Goal: Task Accomplishment & Management: Manage account settings

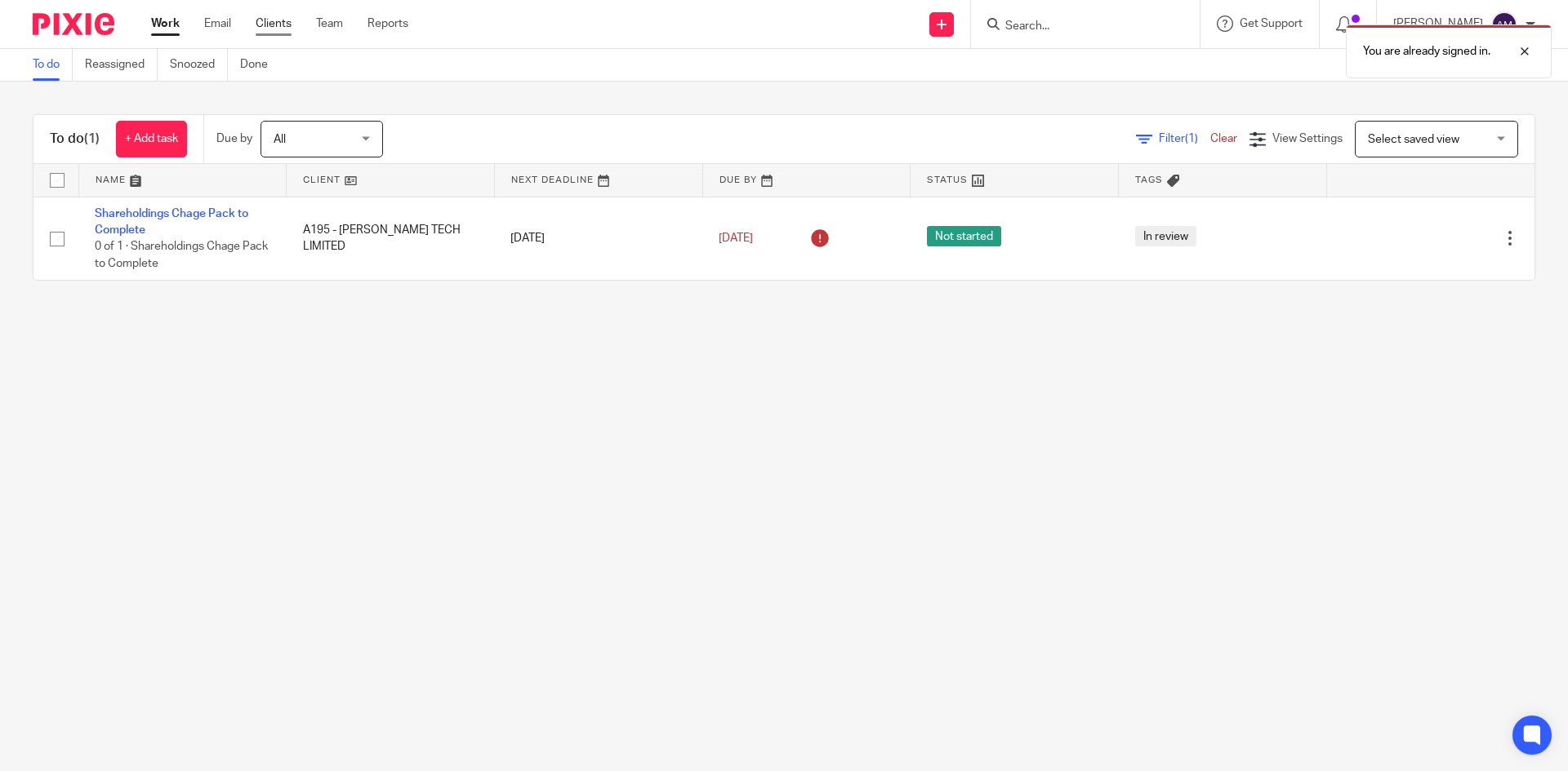
click at [279, 31] on link "Clients" at bounding box center [274, 24] width 36 height 16
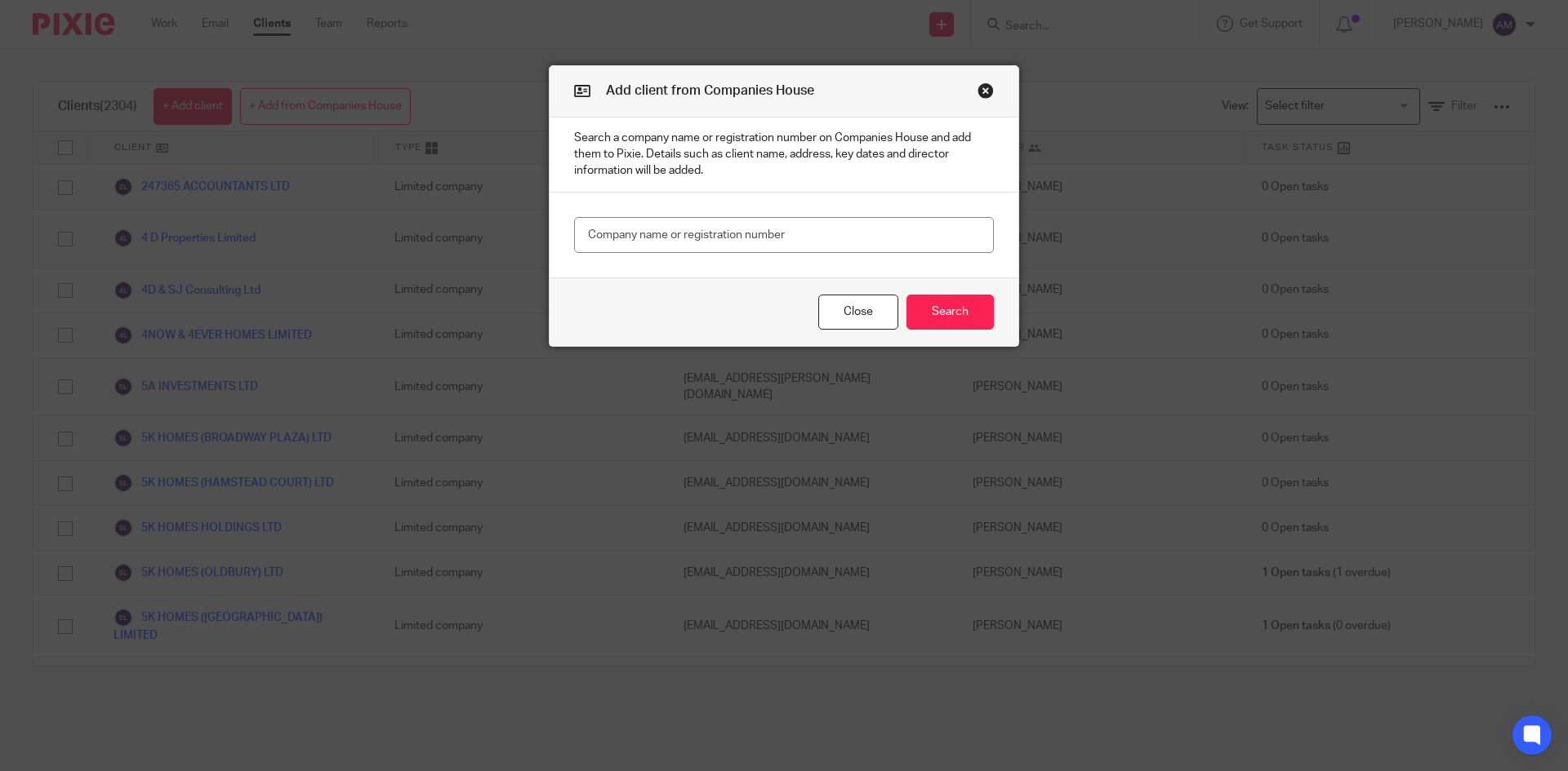
click at [734, 229] on input "text" at bounding box center [783, 235] width 420 height 37
type input "16648442"
click at [967, 307] on button "Search" at bounding box center [950, 312] width 87 height 35
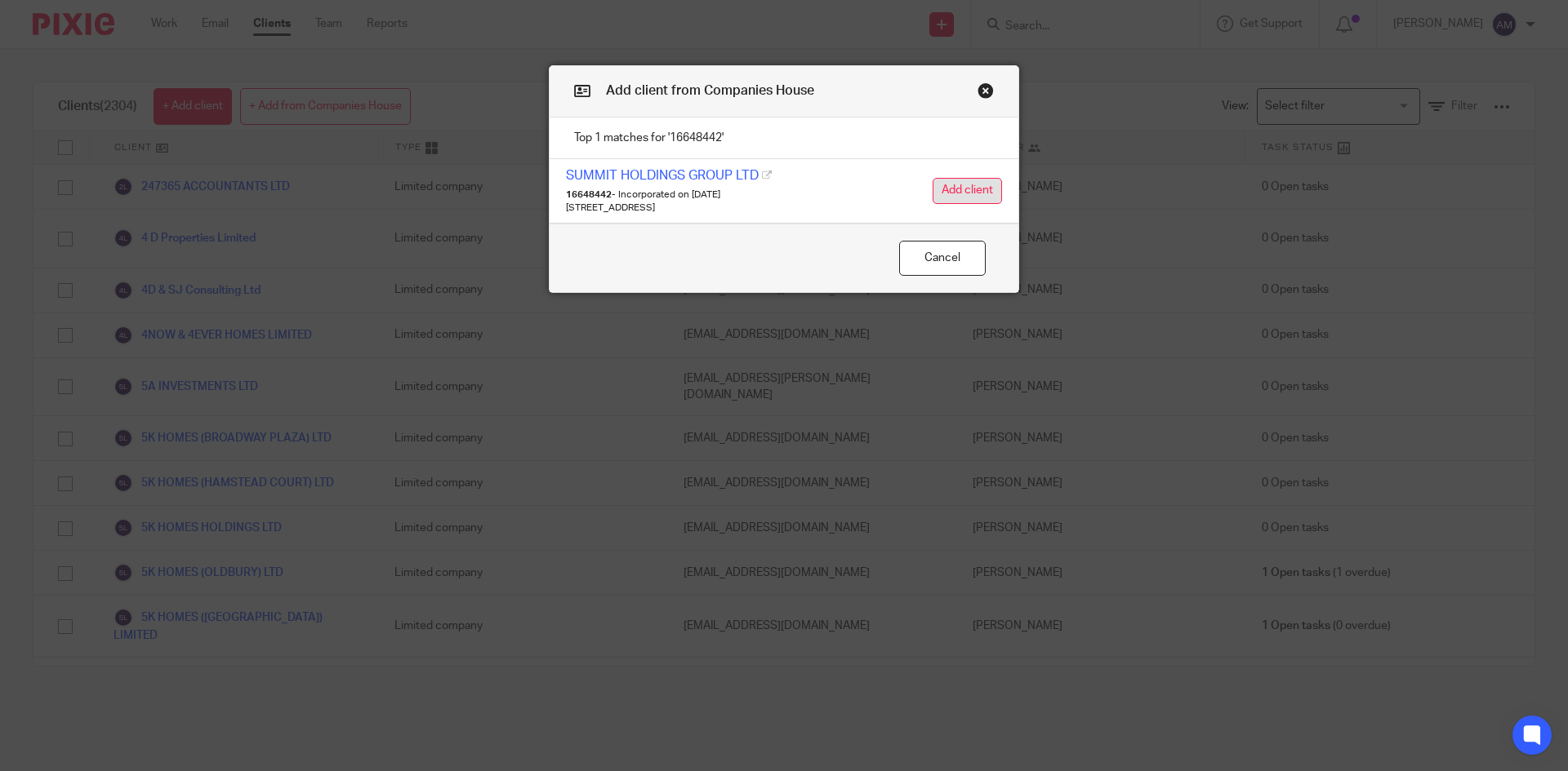
click at [954, 189] on button "Add client" at bounding box center [968, 191] width 69 height 26
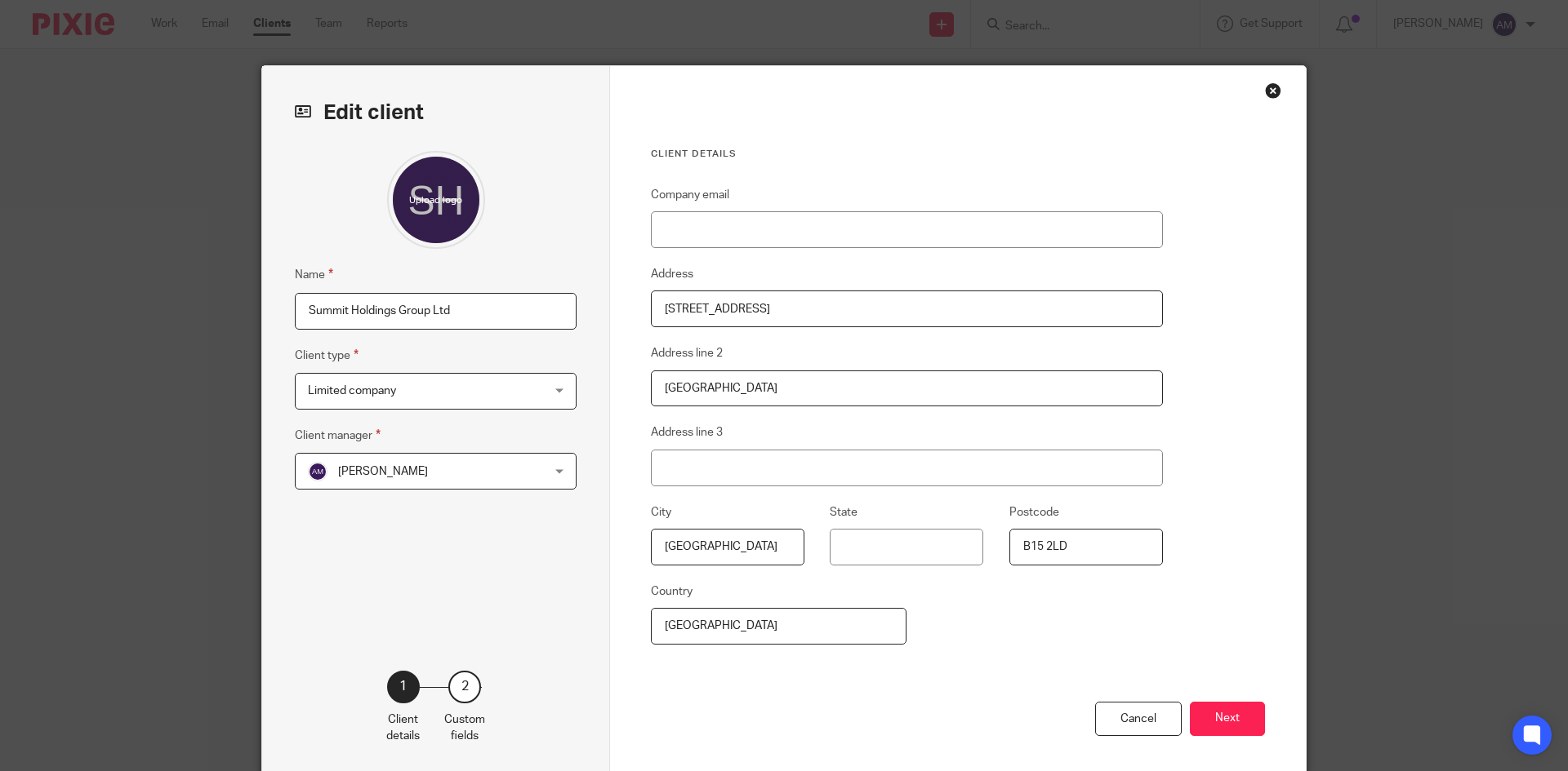
click at [295, 302] on input "Summit Holdings Group Ltd" at bounding box center [436, 311] width 282 height 37
type input "S1121 - Summit Holdings Group Ltd"
click at [411, 475] on span "[PERSON_NAME]" at bounding box center [383, 472] width 90 height 12
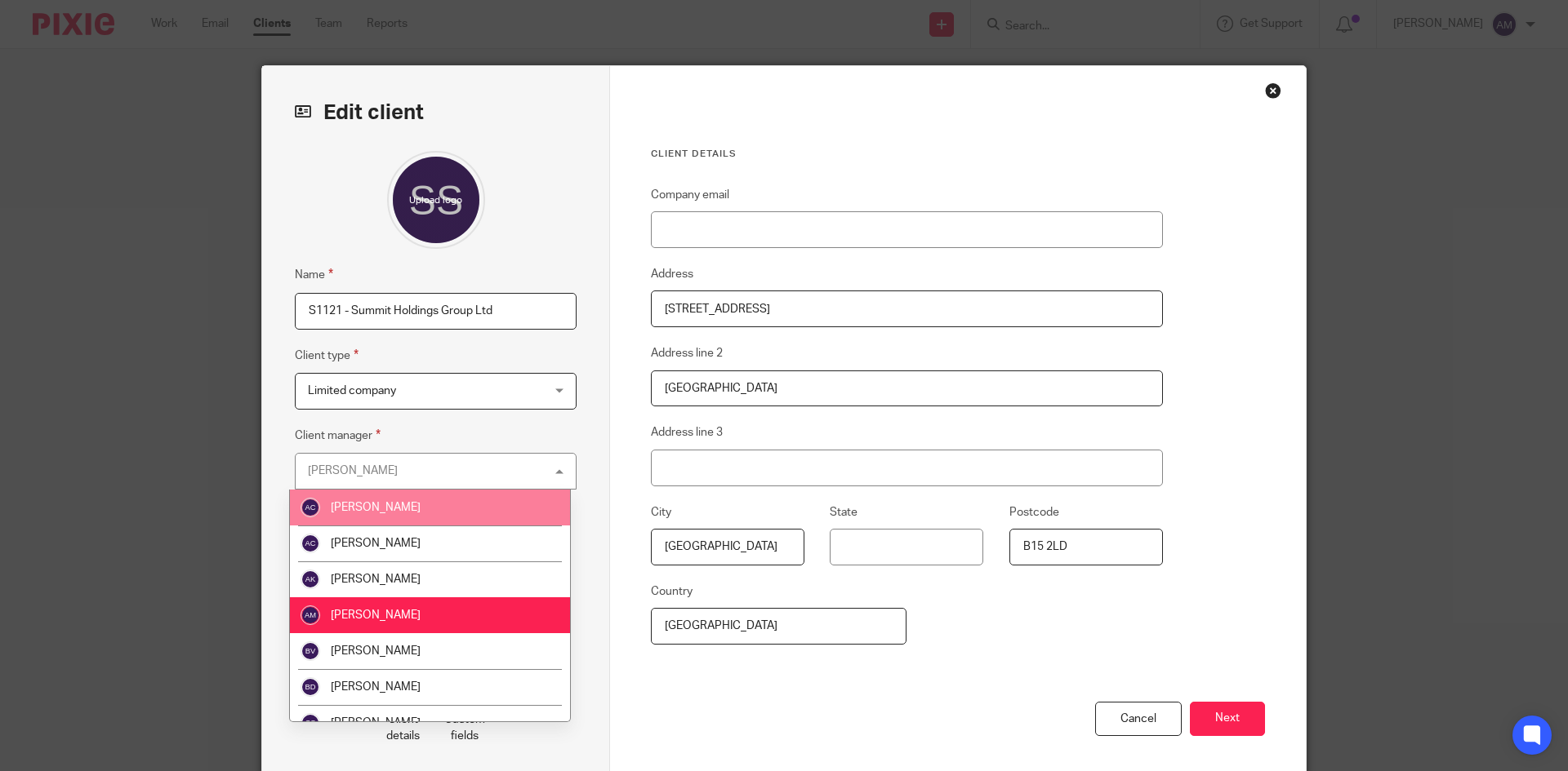
click at [450, 513] on li "Aman Chawla" at bounding box center [430, 508] width 280 height 36
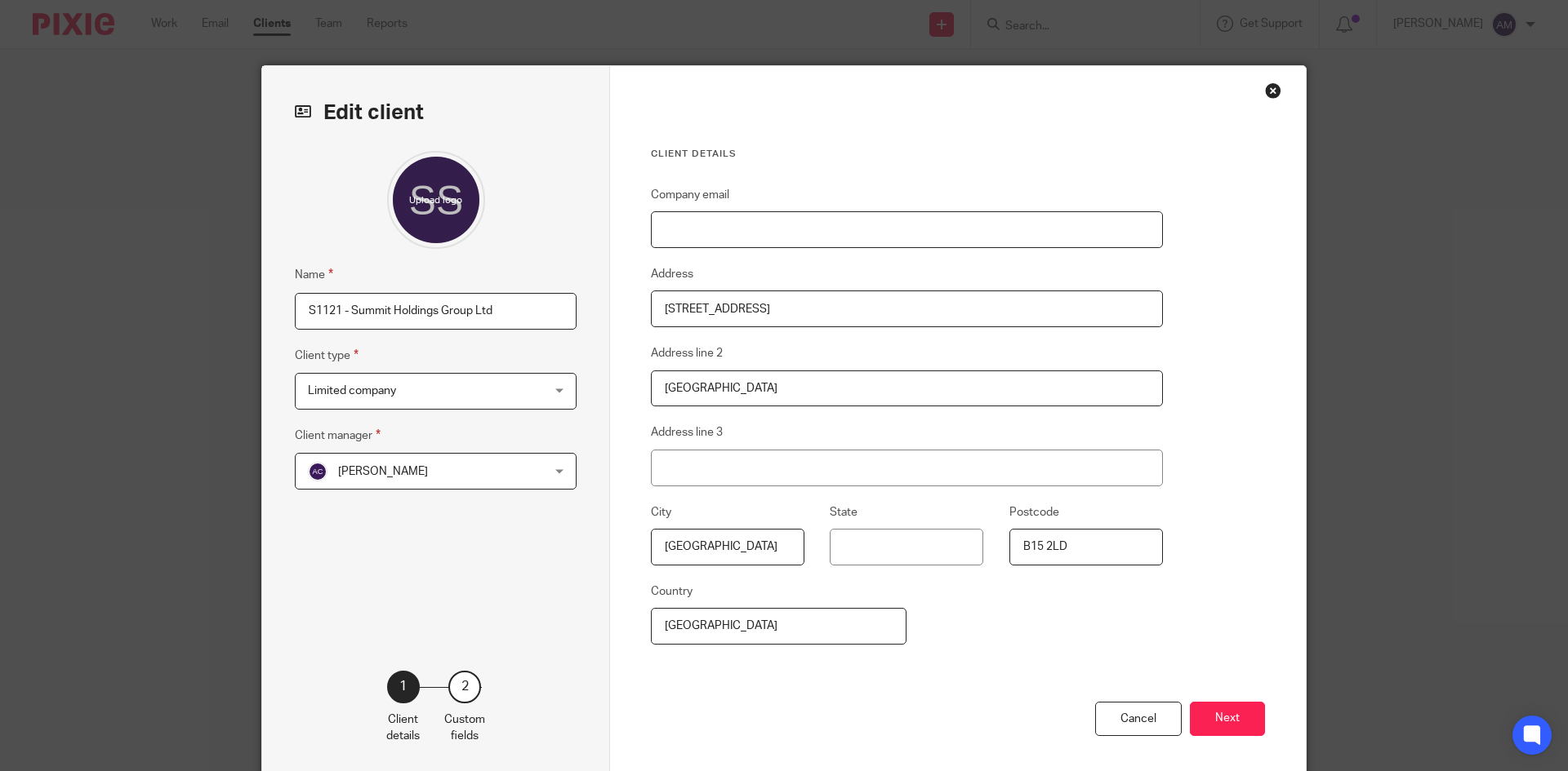
click at [690, 236] on input "Company email" at bounding box center [907, 229] width 512 height 37
paste input "demiakinjide@gmail.com"
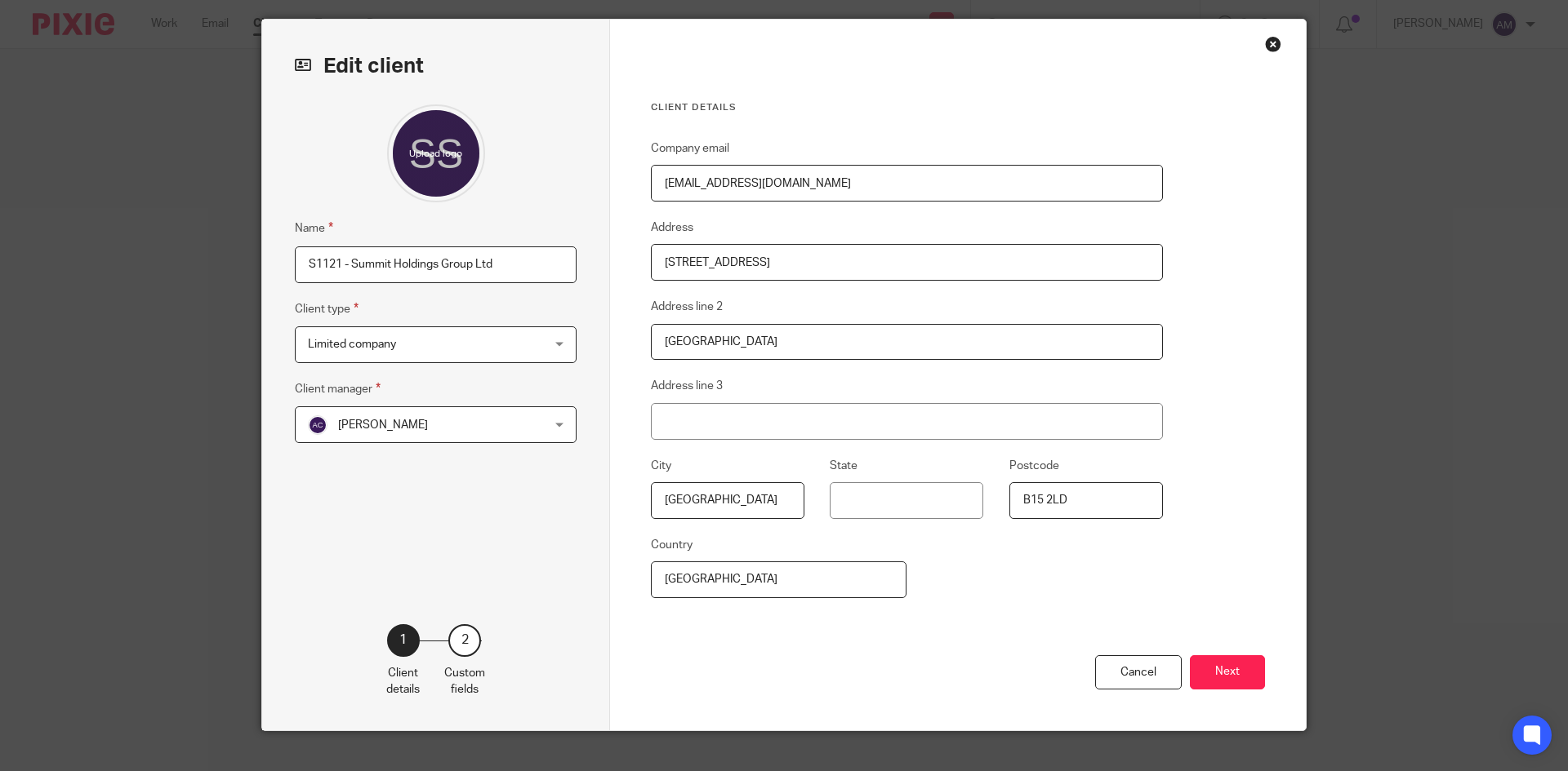
scroll to position [71, 0]
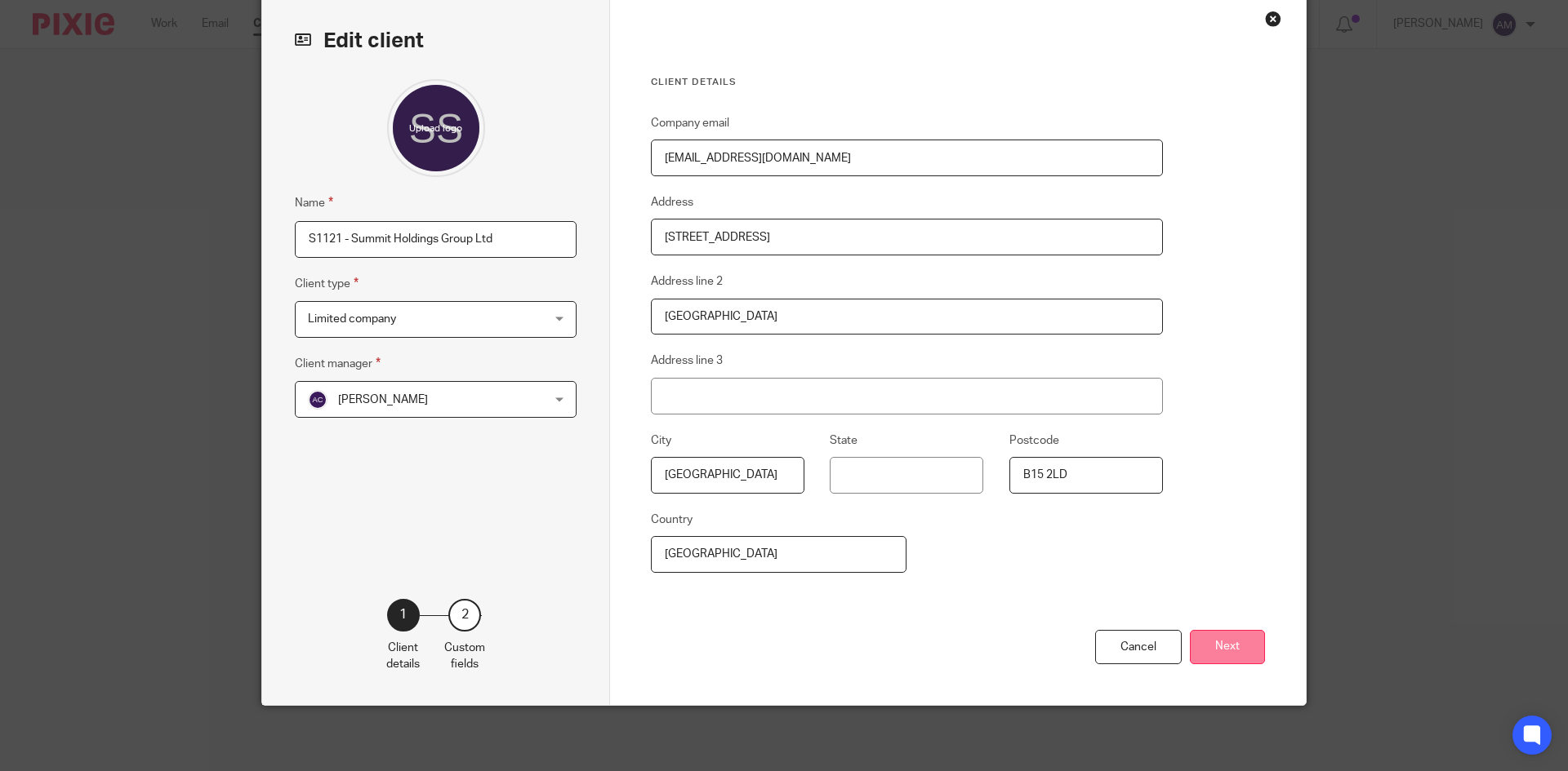
type input "demiakinjide@gmail.com"
click at [1226, 642] on button "Next" at bounding box center [1228, 647] width 75 height 35
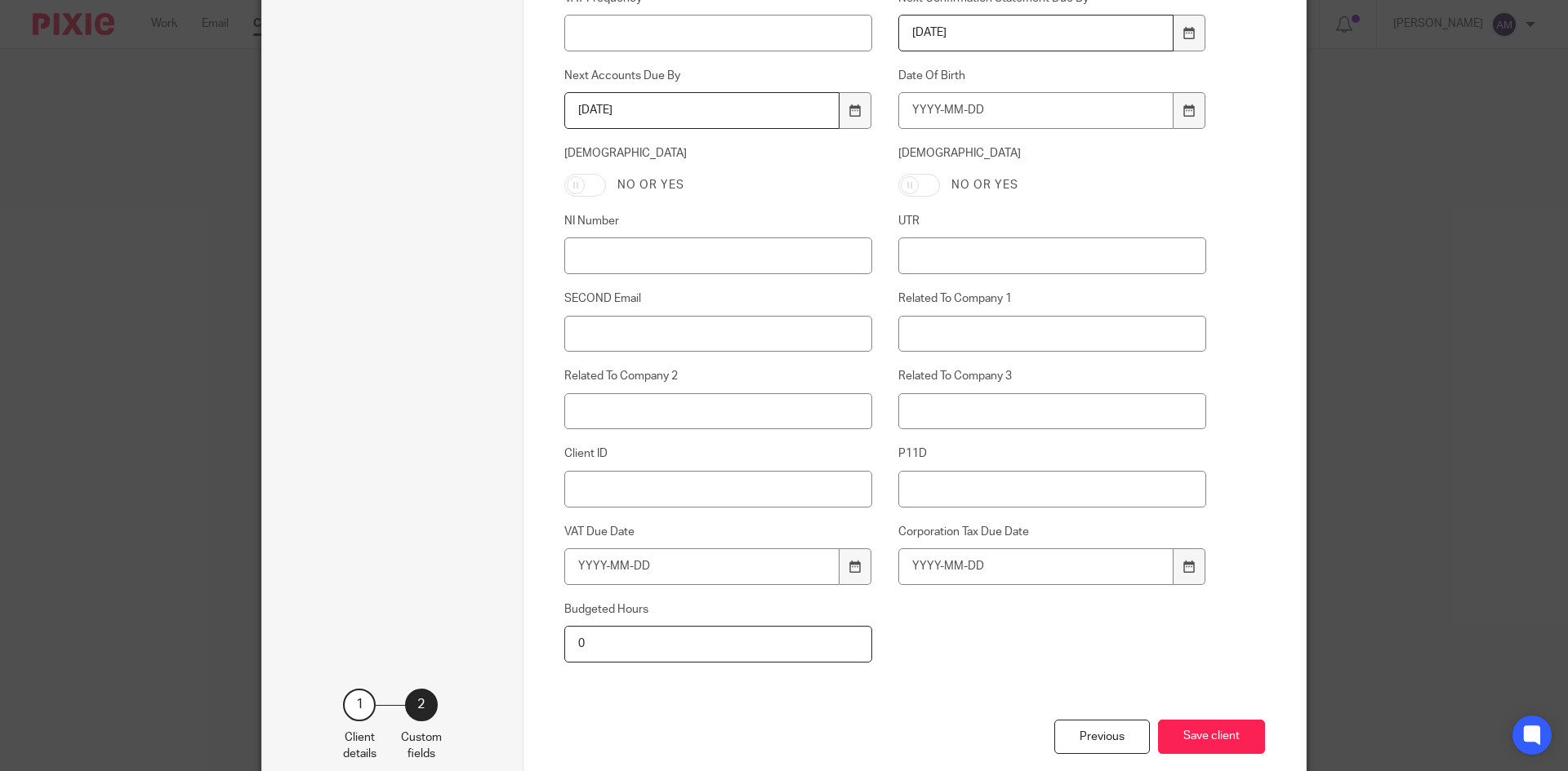
scroll to position [714, 0]
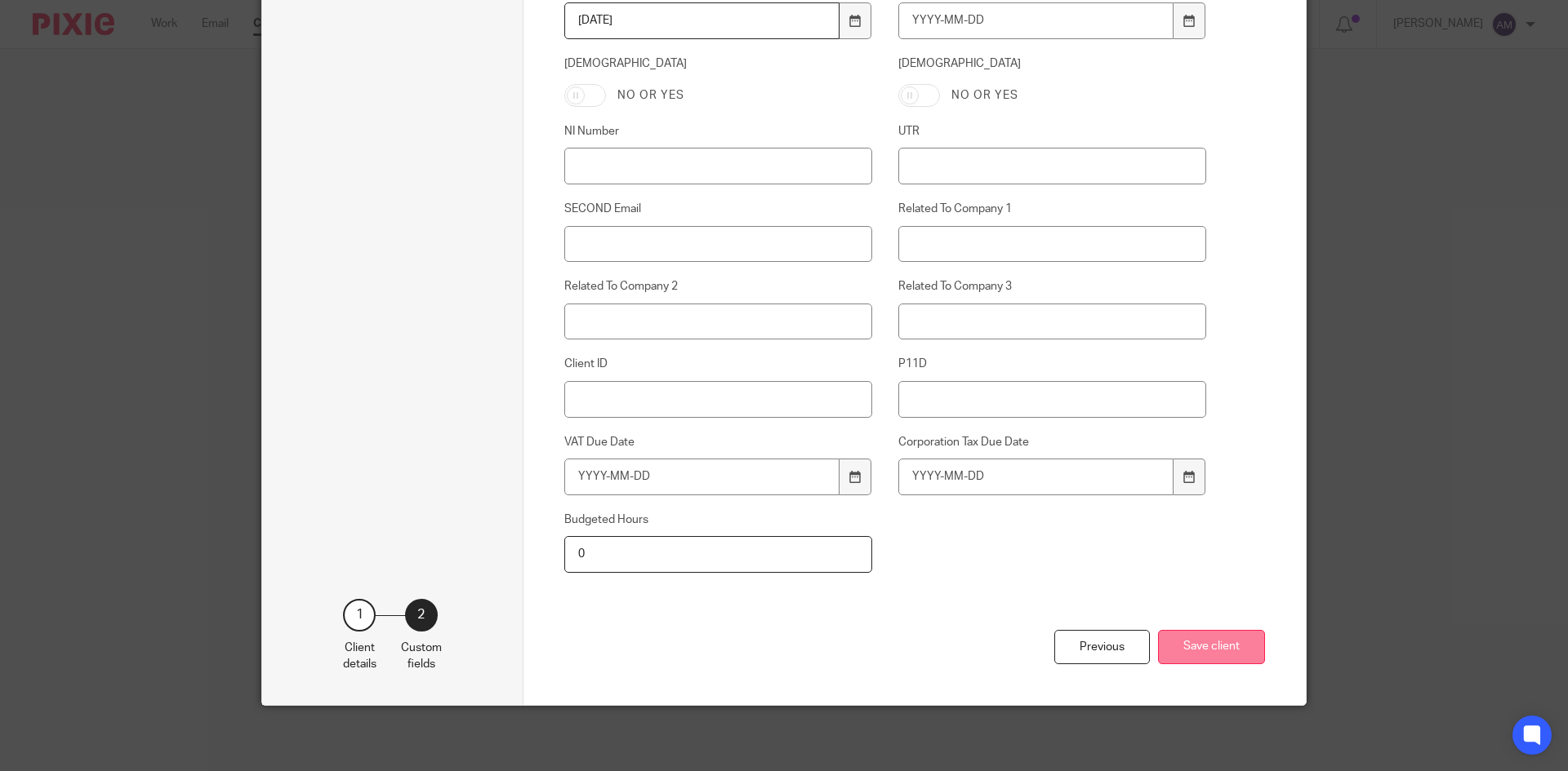
click at [1218, 642] on button "Save client" at bounding box center [1212, 647] width 107 height 35
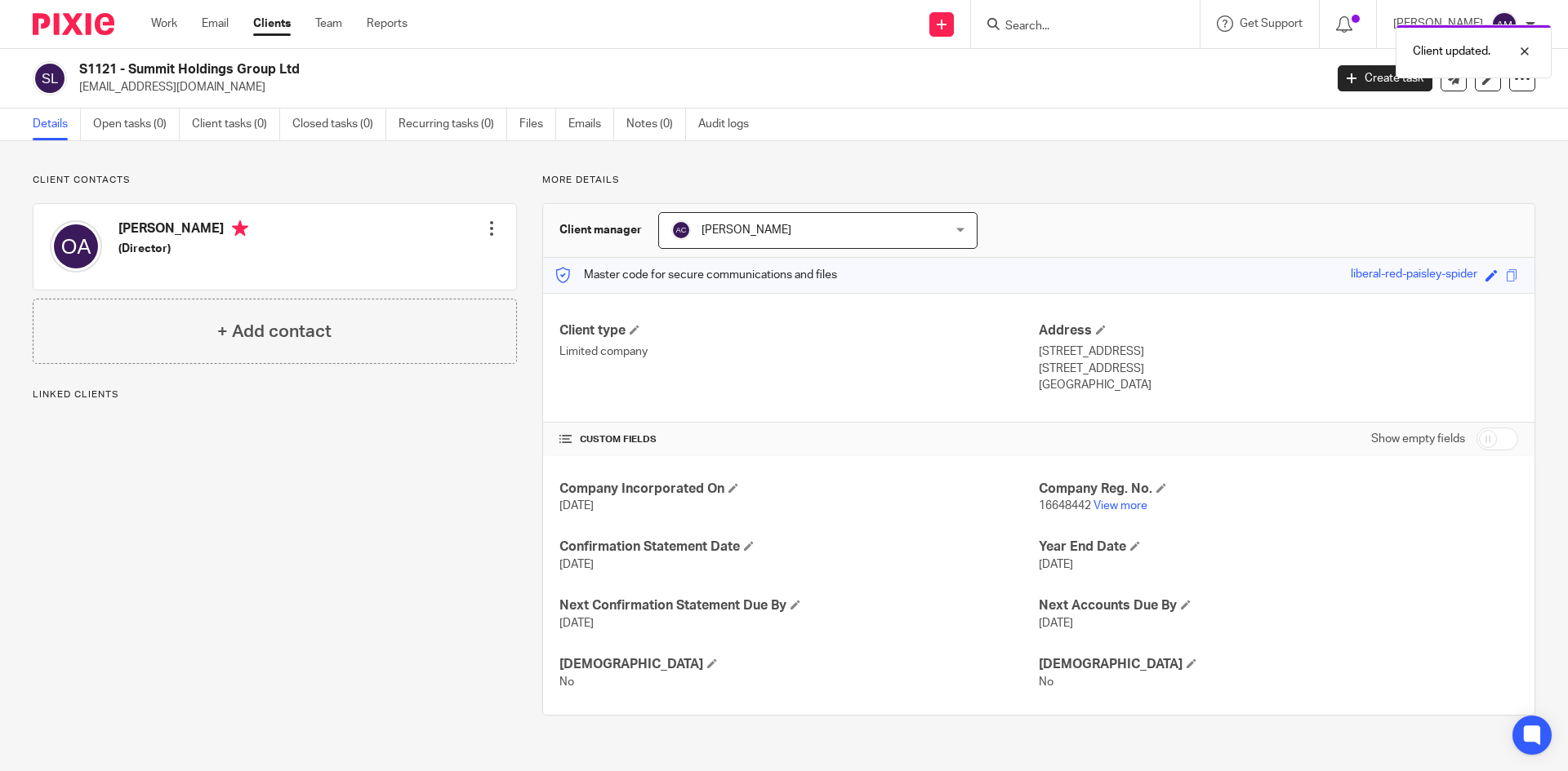
drag, startPoint x: 79, startPoint y: 88, endPoint x: 212, endPoint y: 101, distance: 133.6
click at [212, 101] on div "S1121 - Summit Holdings Group Ltd [EMAIL_ADDRESS][DOMAIN_NAME] Create task Upda…" at bounding box center [784, 78] width 1568 height 60
copy p "[EMAIL_ADDRESS][DOMAIN_NAME]"
click at [496, 227] on div "Oluwademilade Akinjide (Director) Edit contact Create client from contact Expor…" at bounding box center [275, 247] width 482 height 85
click at [486, 227] on div at bounding box center [491, 228] width 16 height 16
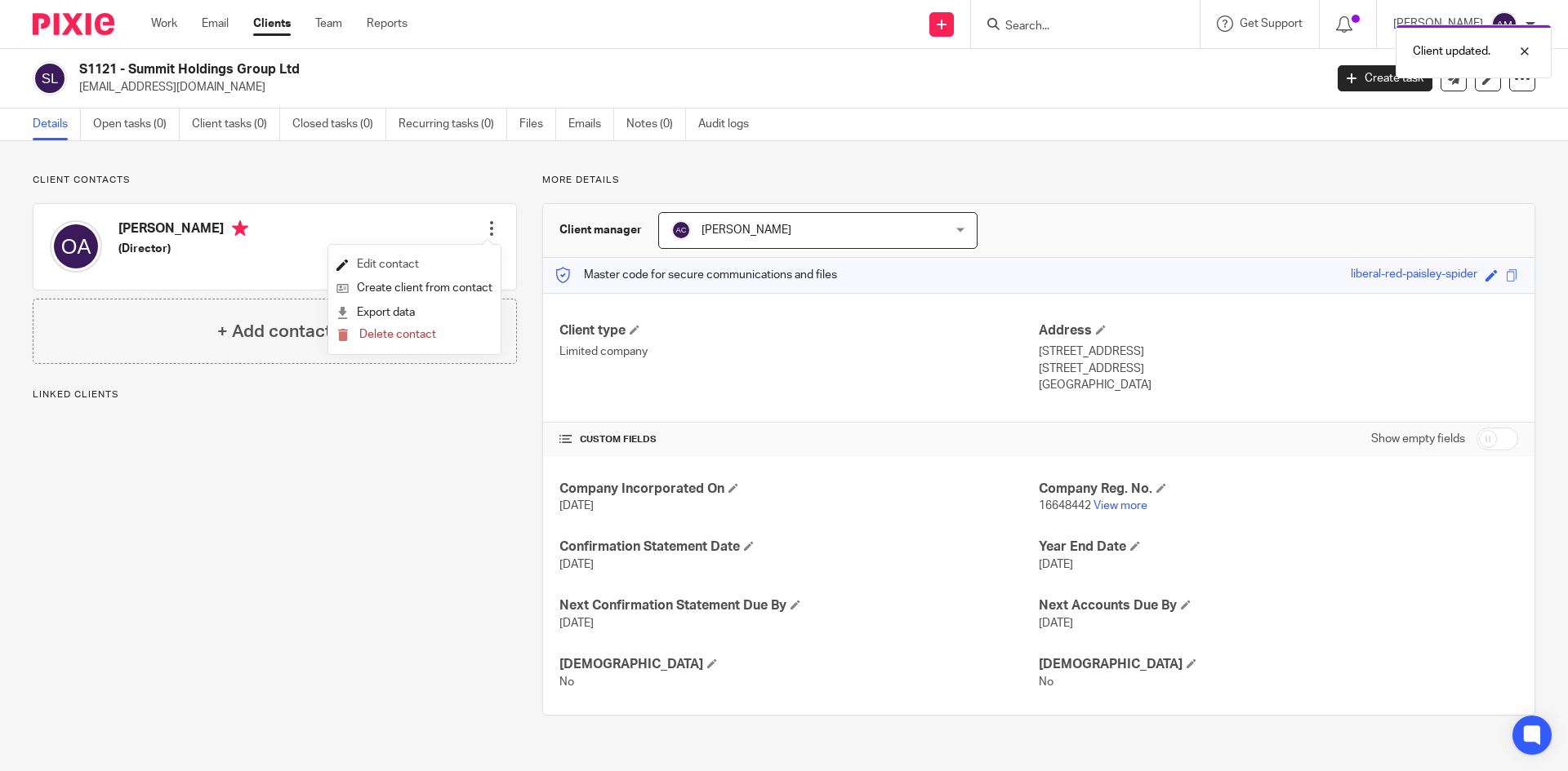
click at [462, 260] on link "Edit contact" at bounding box center [414, 265] width 156 height 24
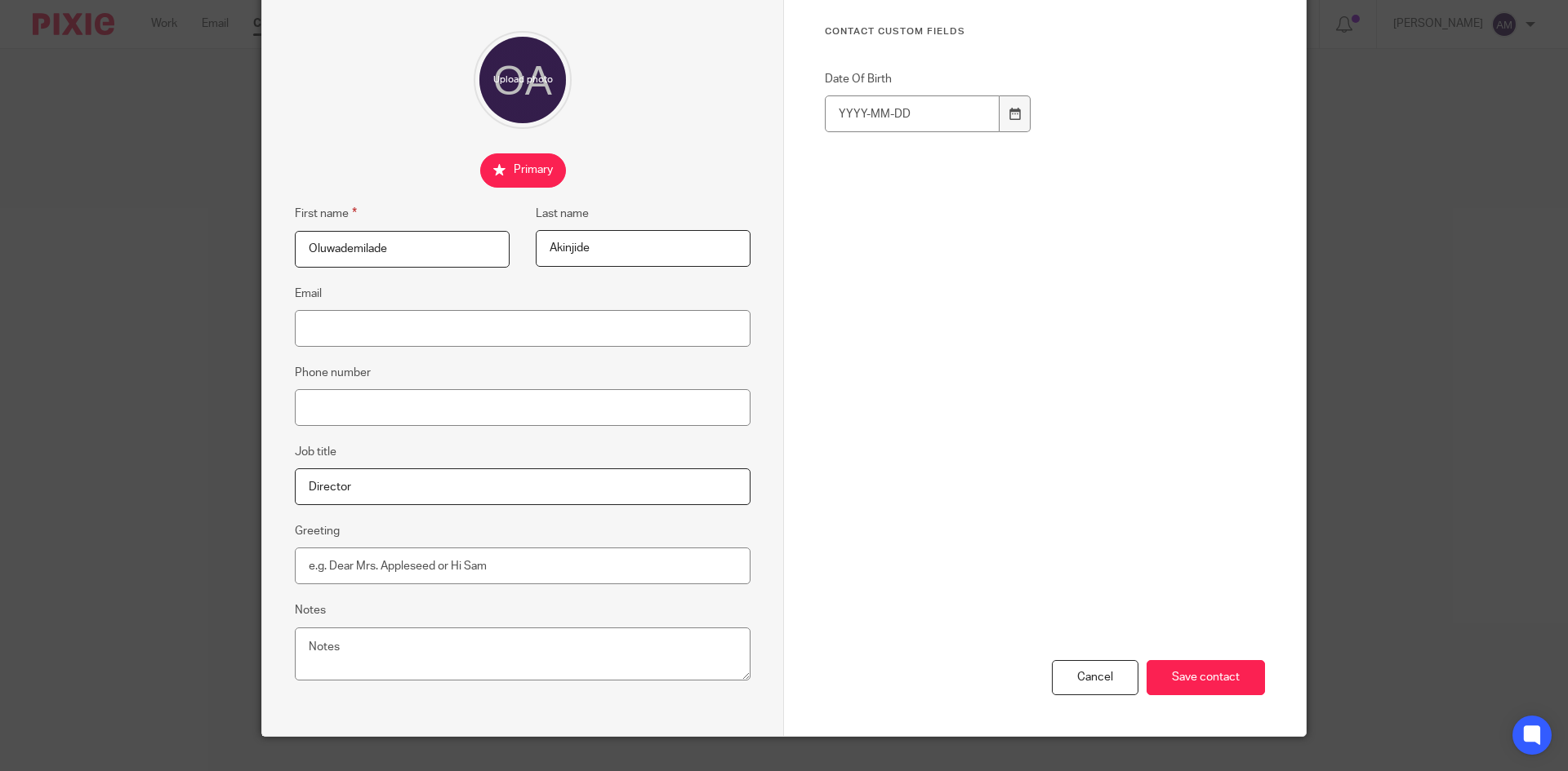
scroll to position [154, 0]
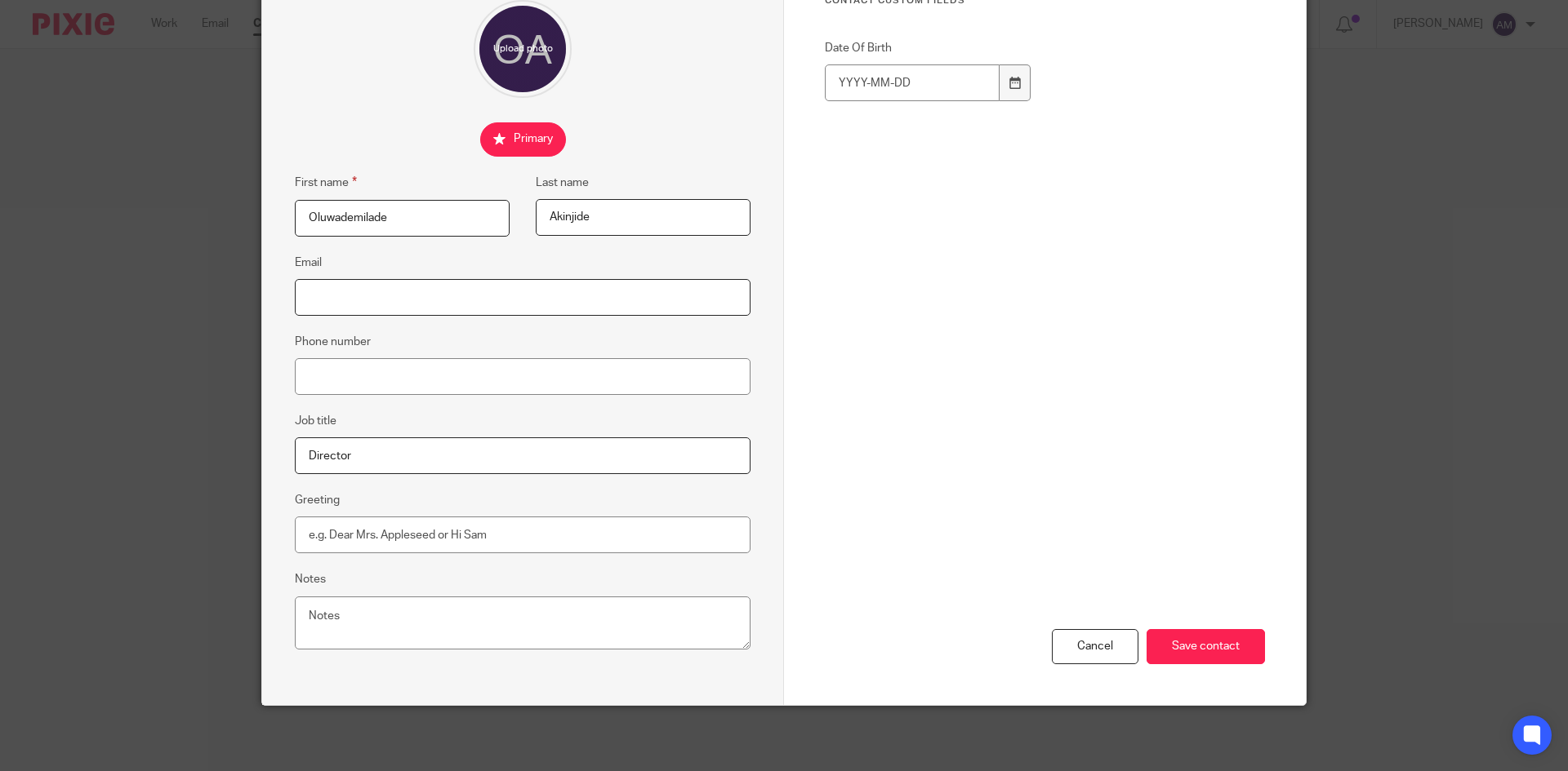
click at [520, 300] on input "Email" at bounding box center [522, 297] width 456 height 37
paste input "[EMAIL_ADDRESS][DOMAIN_NAME]"
type input "[EMAIL_ADDRESS][DOMAIN_NAME]"
click at [1241, 635] on input "Save contact" at bounding box center [1205, 646] width 118 height 35
